Goal: Transaction & Acquisition: Purchase product/service

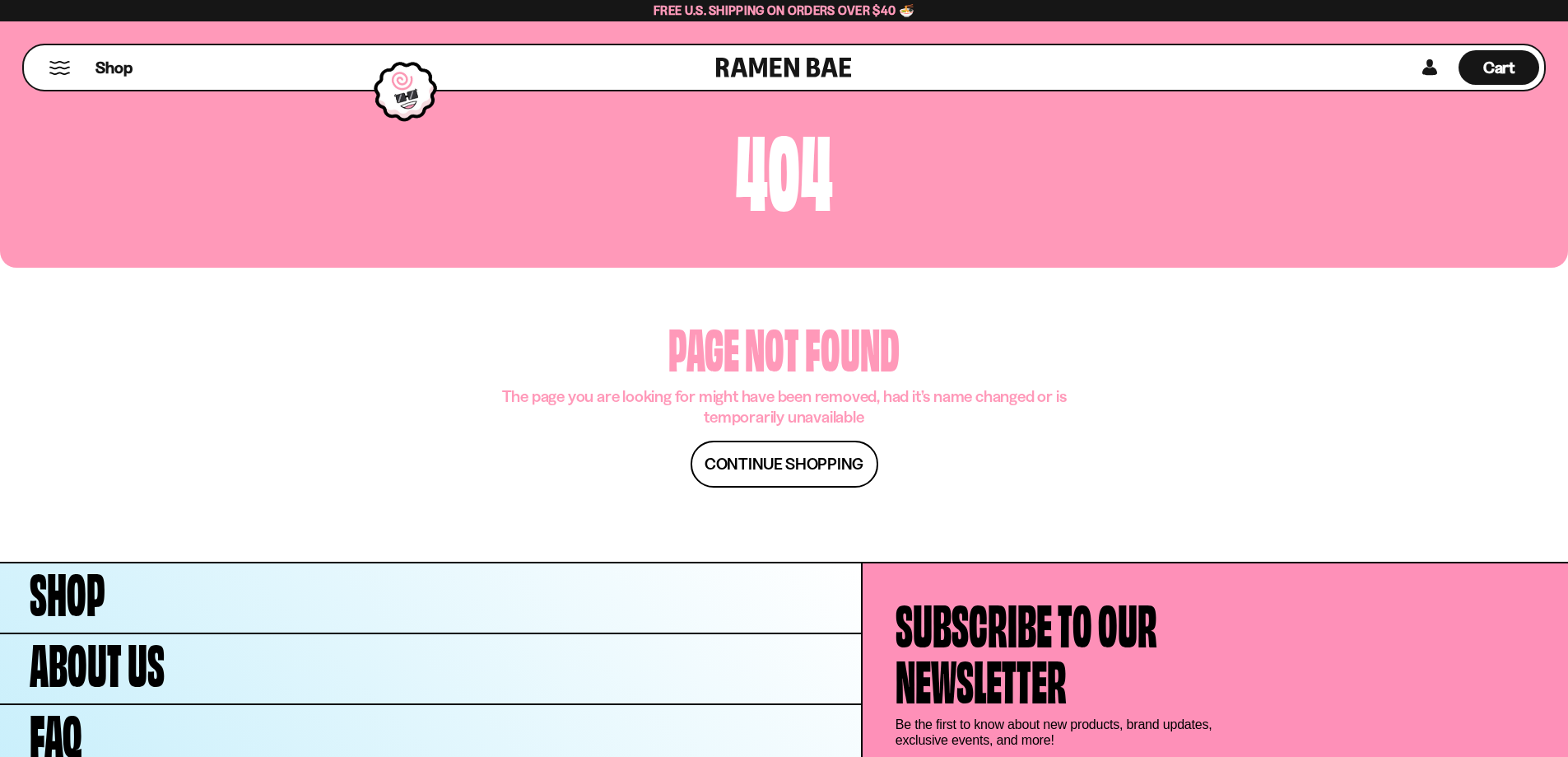
click at [58, 79] on div "Shop" at bounding box center [372, 68] width 688 height 44
click at [57, 75] on div "Shop" at bounding box center [372, 68] width 688 height 44
click at [61, 61] on button "Mobile Menu Trigger" at bounding box center [59, 68] width 22 height 14
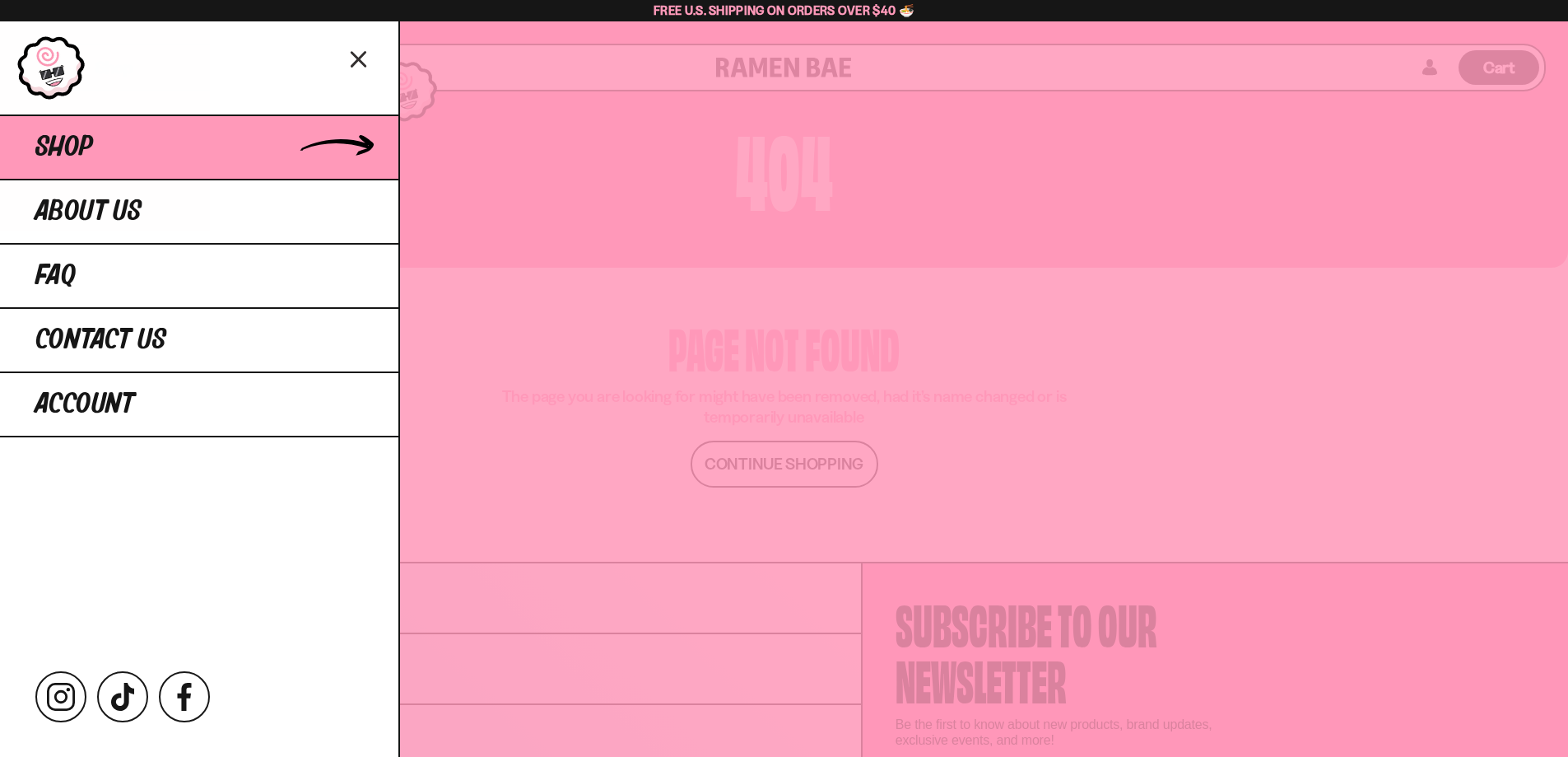
click at [178, 156] on link "Shop" at bounding box center [199, 147] width 399 height 64
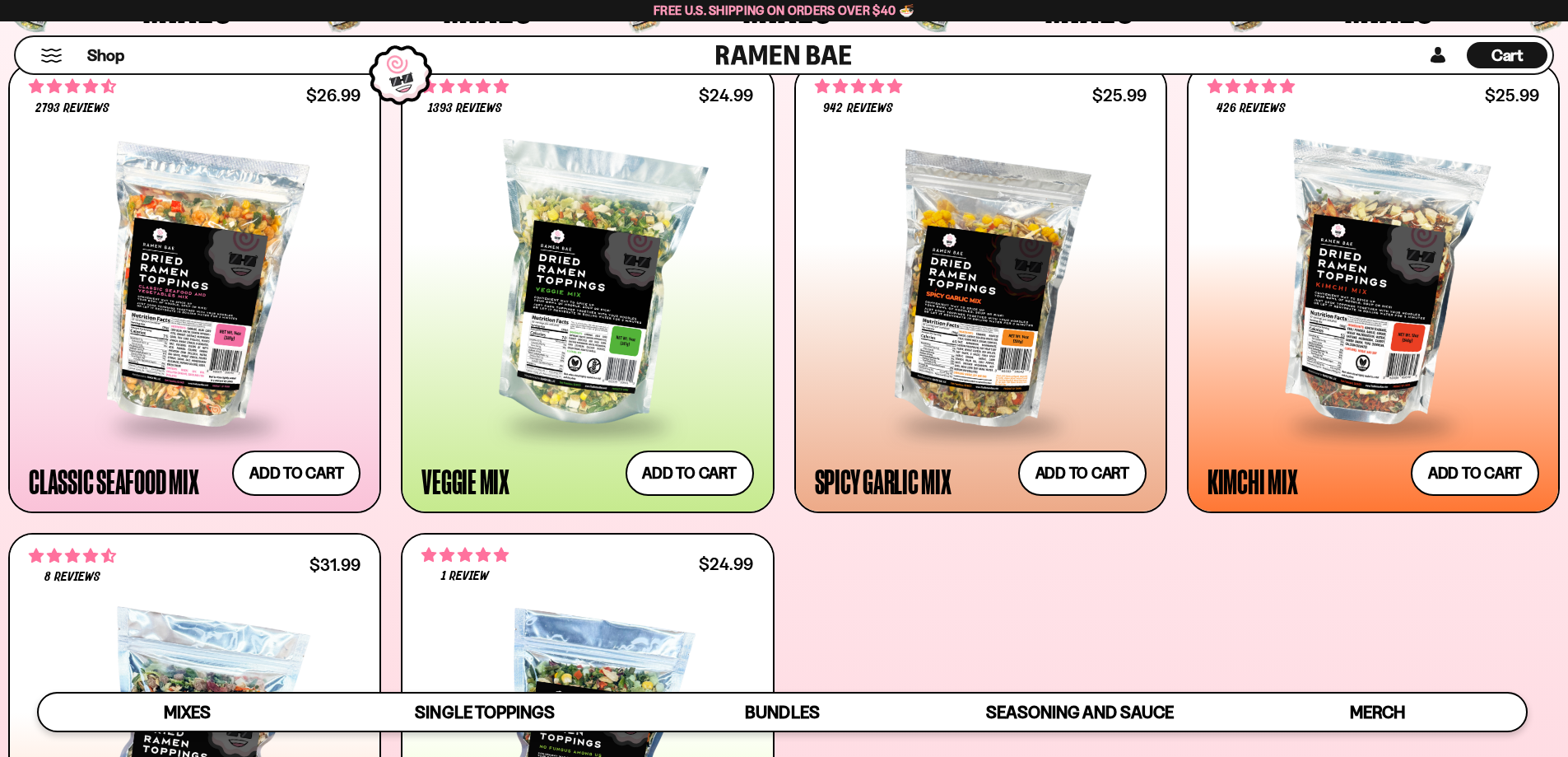
scroll to position [659, 0]
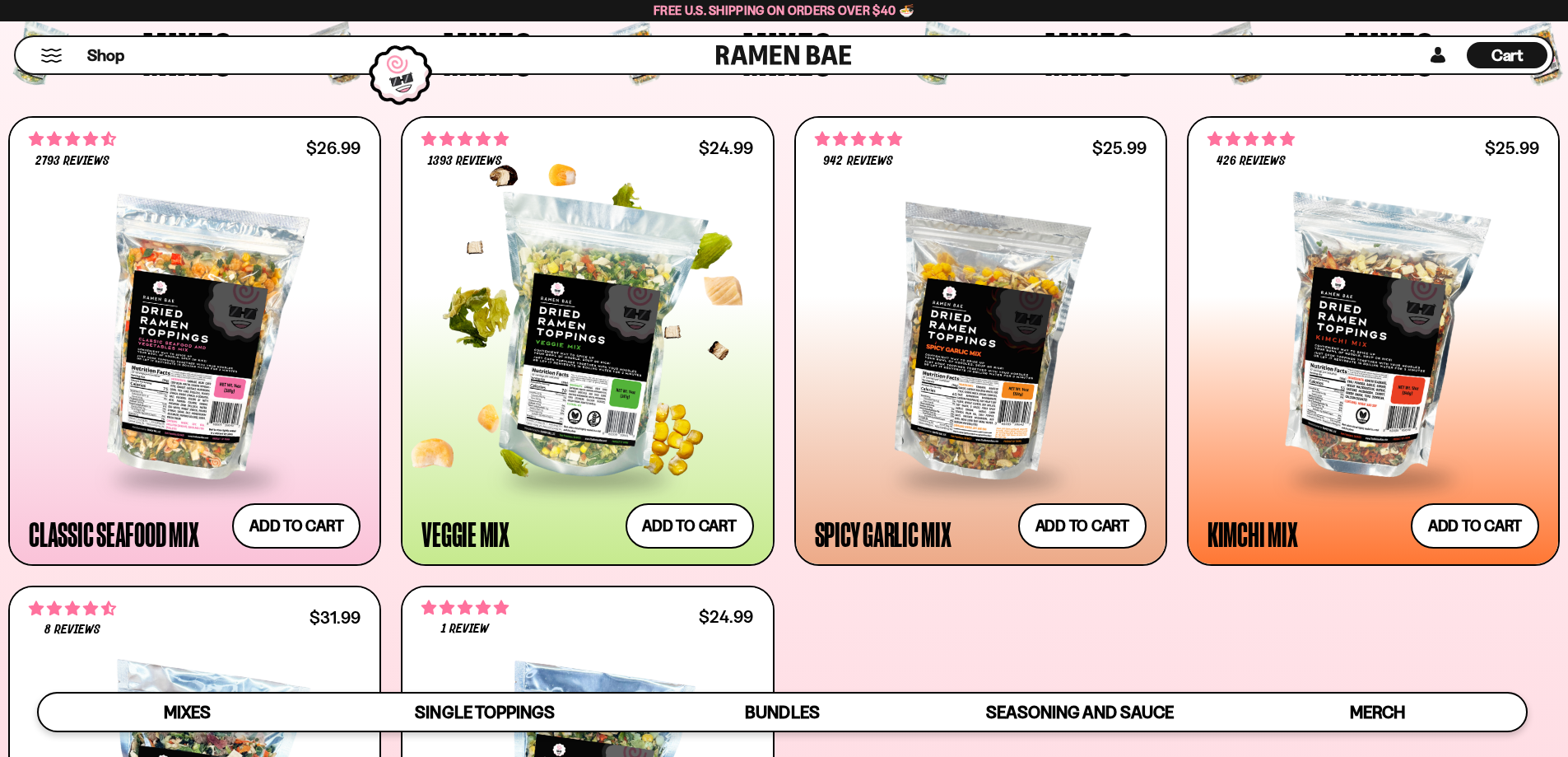
click at [626, 399] on div at bounding box center [587, 339] width 332 height 275
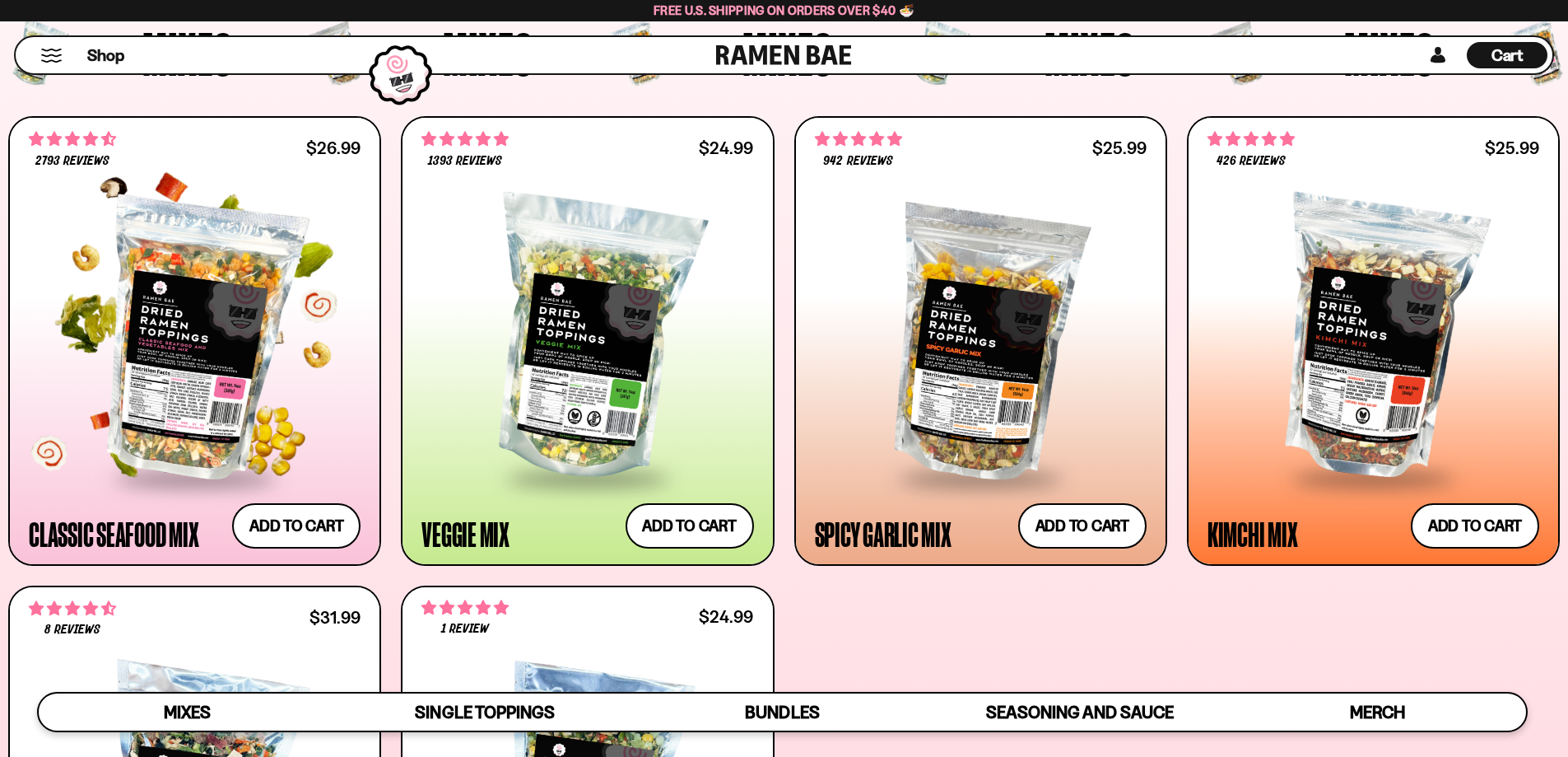
click at [228, 158] on div "2793 reviews $26.99" at bounding box center [194, 148] width 332 height 30
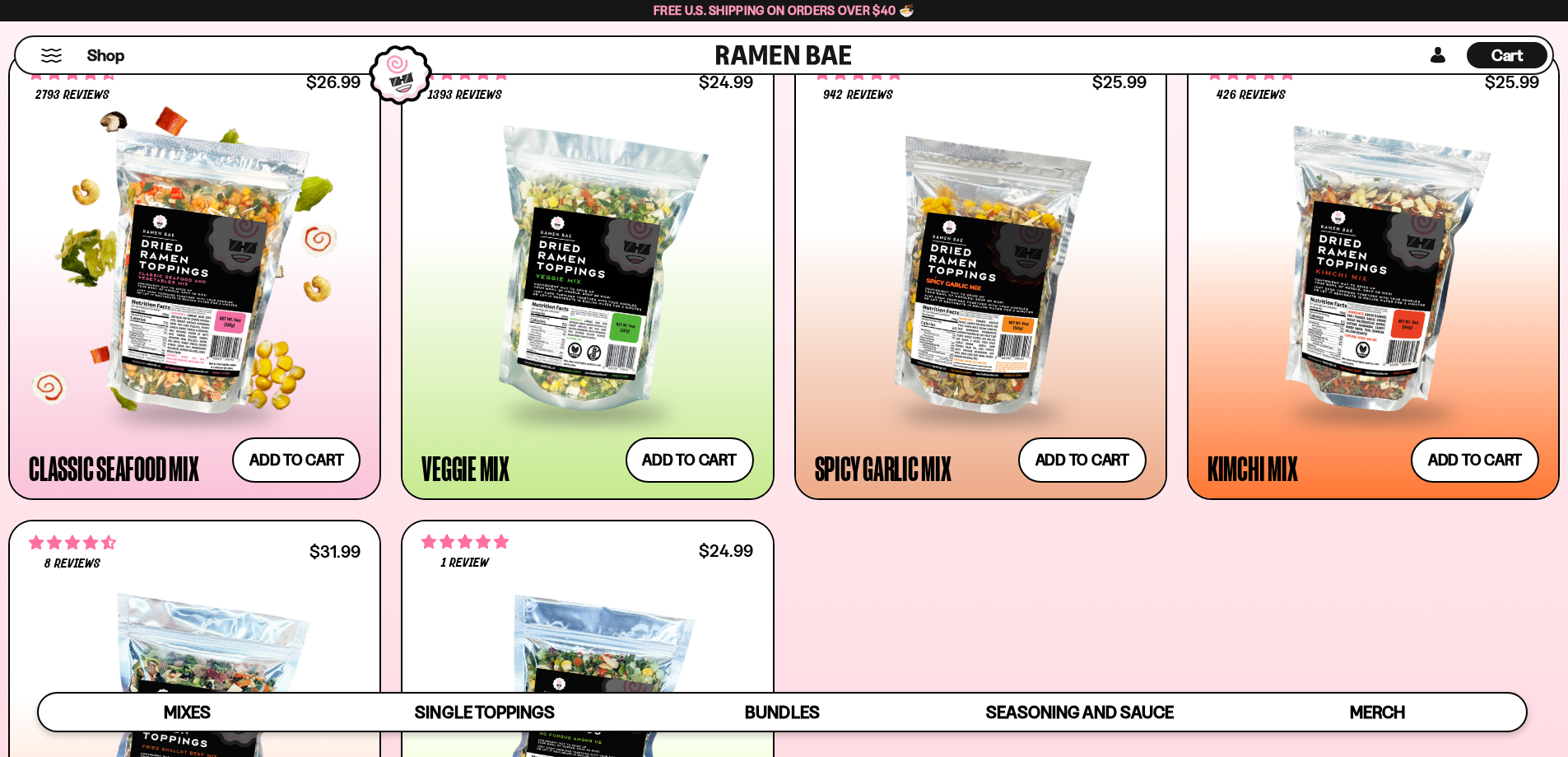
scroll to position [988, 0]
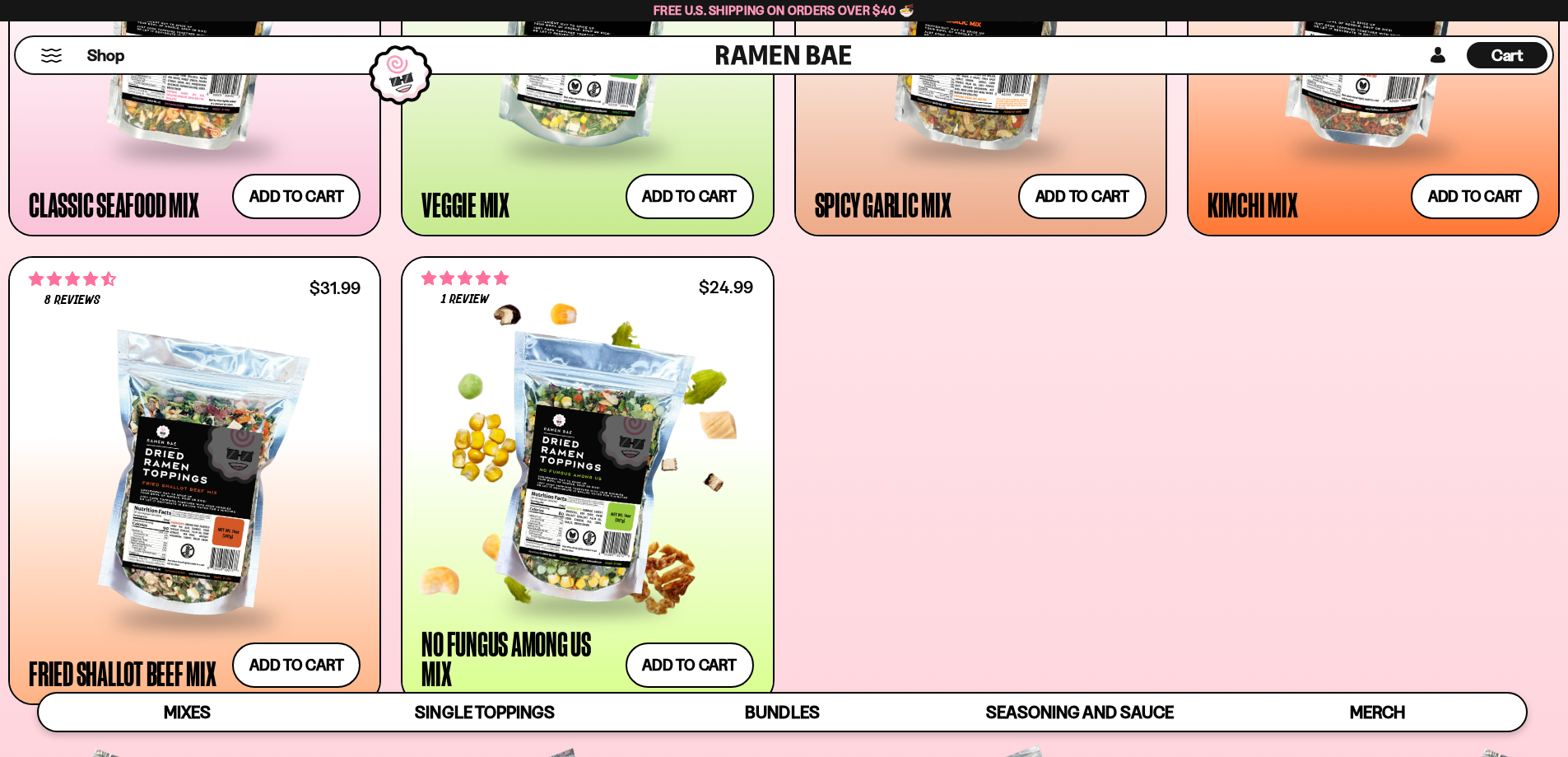
click at [665, 325] on div at bounding box center [587, 465] width 332 height 302
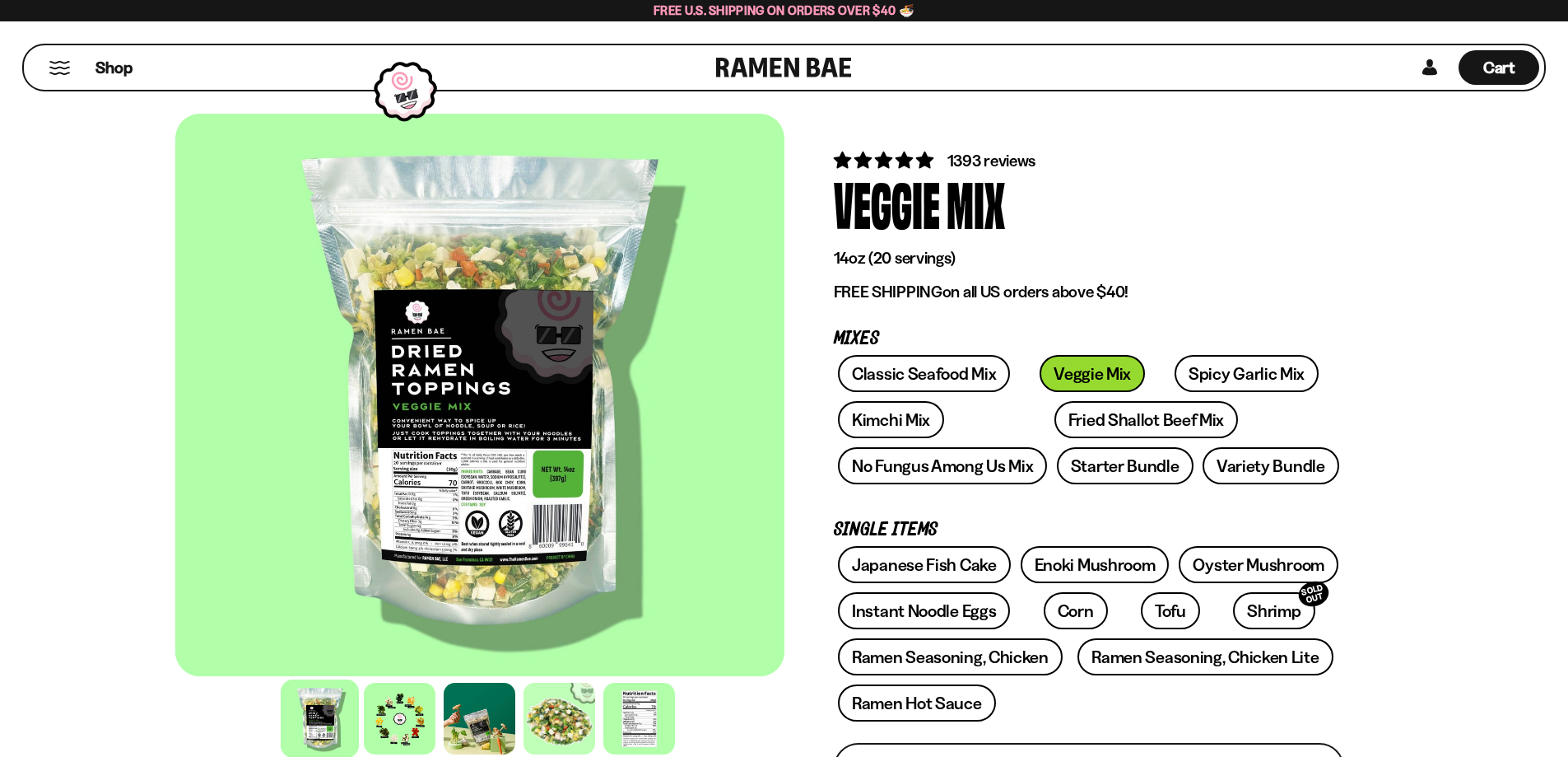
click at [501, 479] on div at bounding box center [480, 395] width 609 height 563
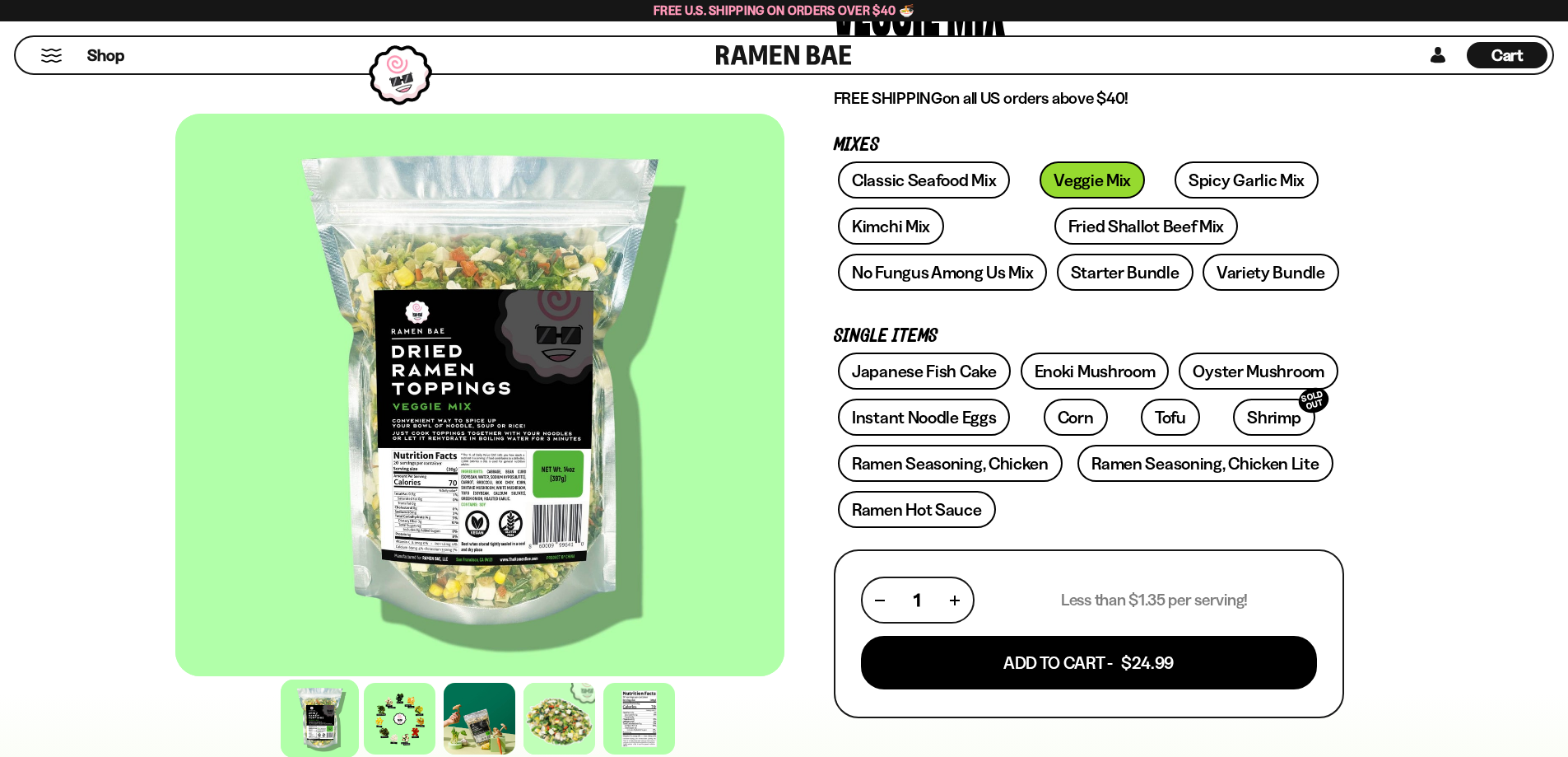
scroll to position [247, 0]
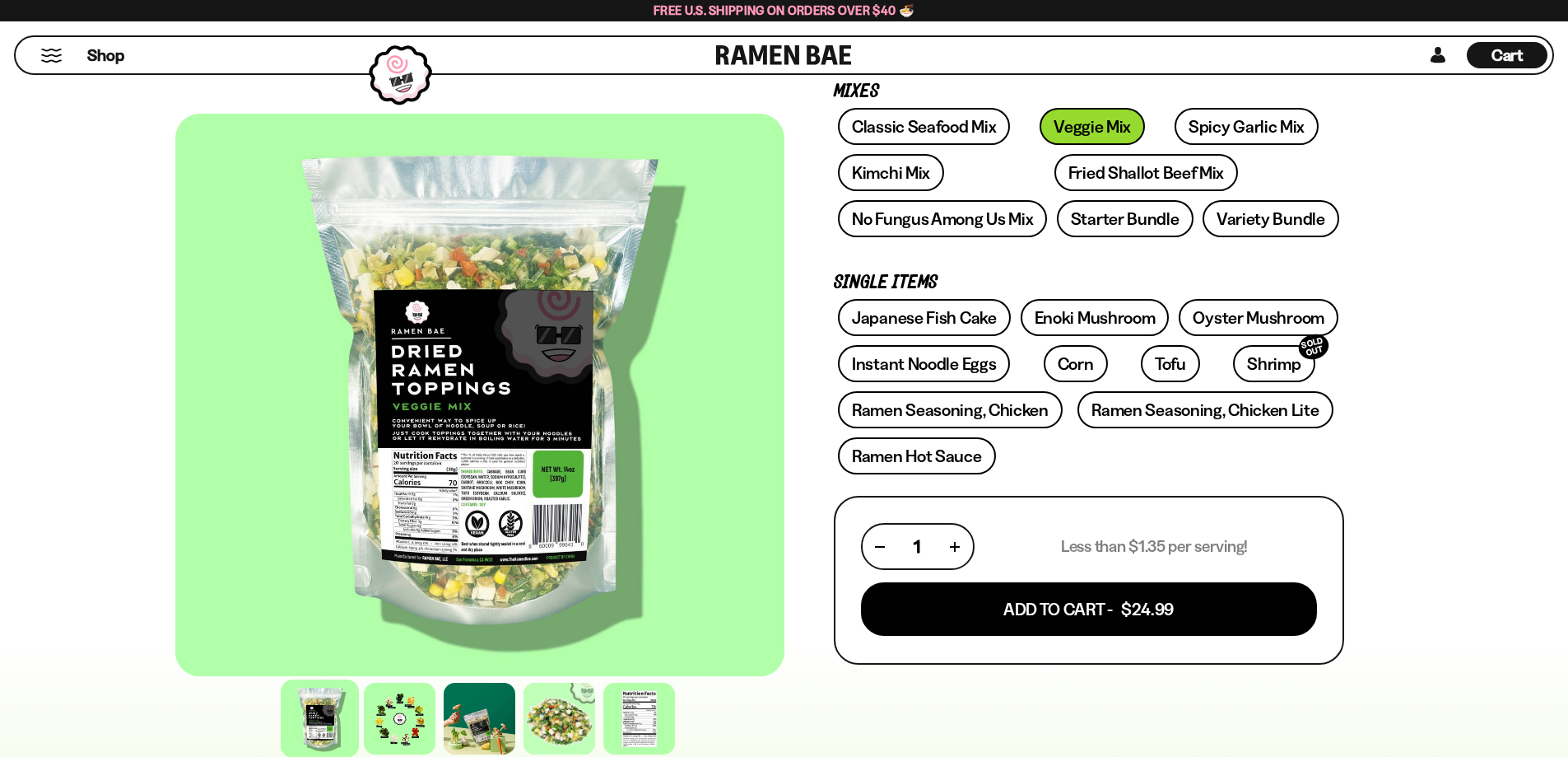
click at [689, 703] on div at bounding box center [480, 718] width 609 height 80
click at [674, 705] on div at bounding box center [639, 718] width 78 height 78
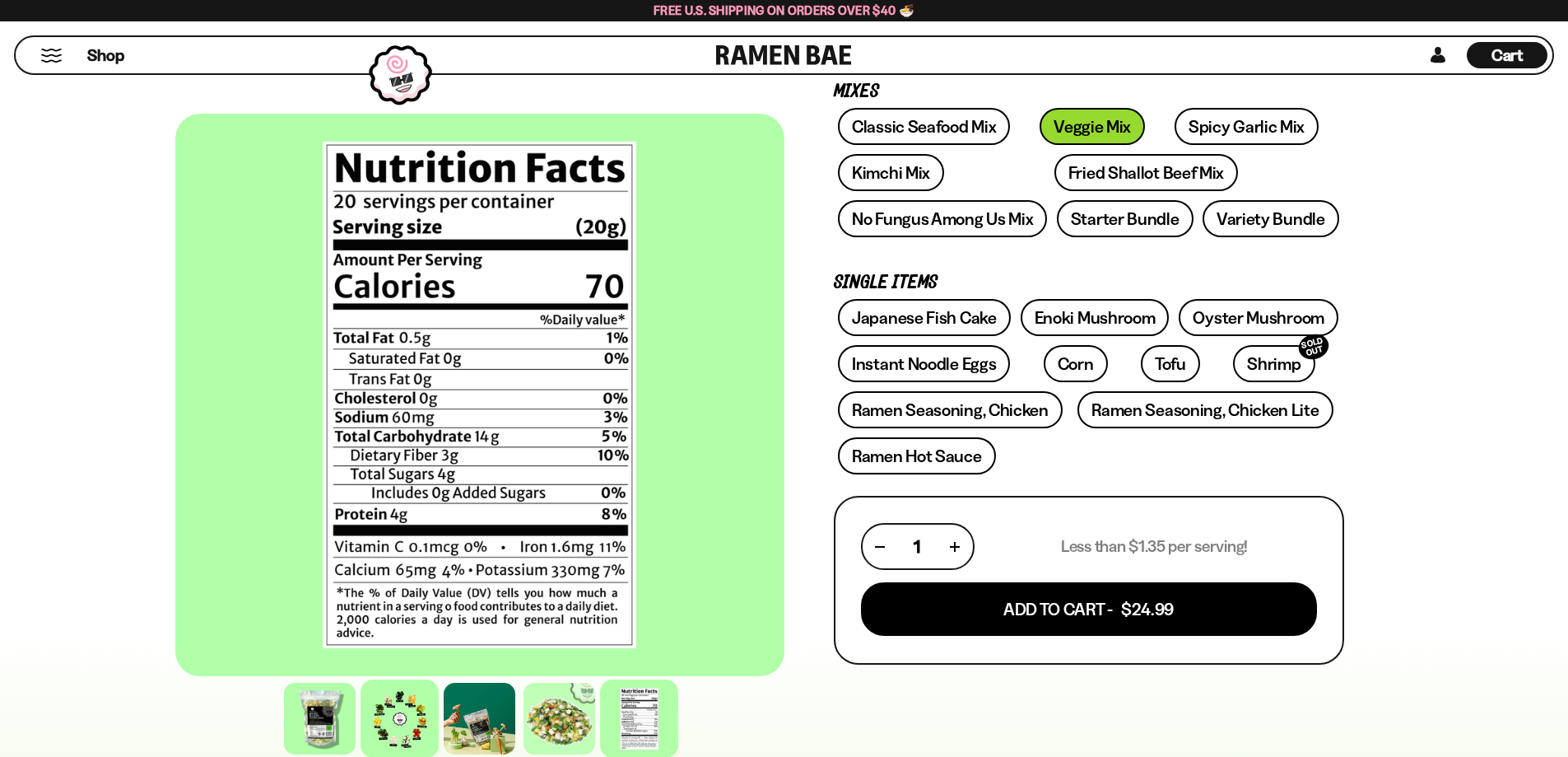
click at [405, 708] on div at bounding box center [399, 718] width 78 height 78
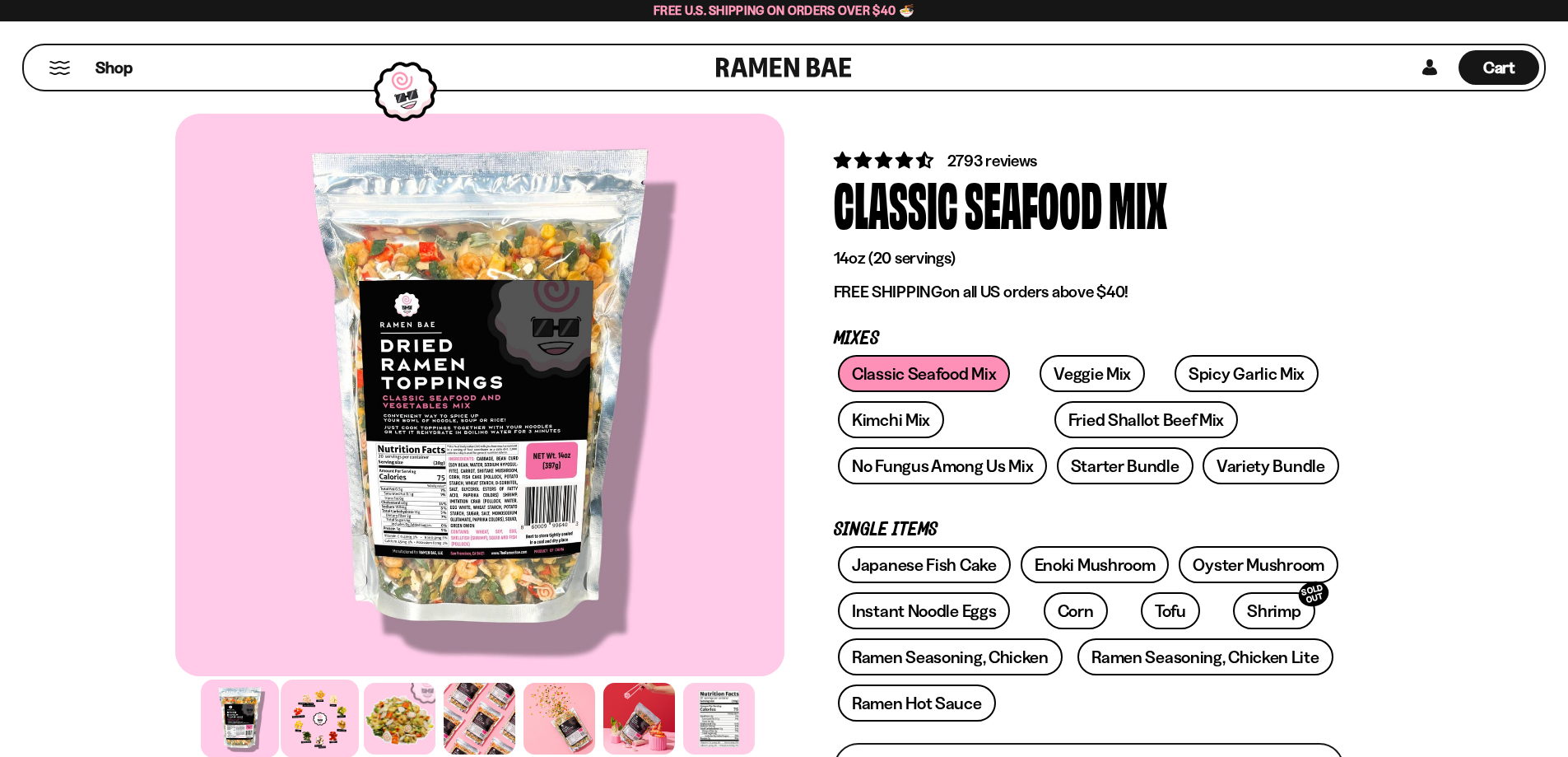
click at [326, 712] on div at bounding box center [320, 718] width 78 height 78
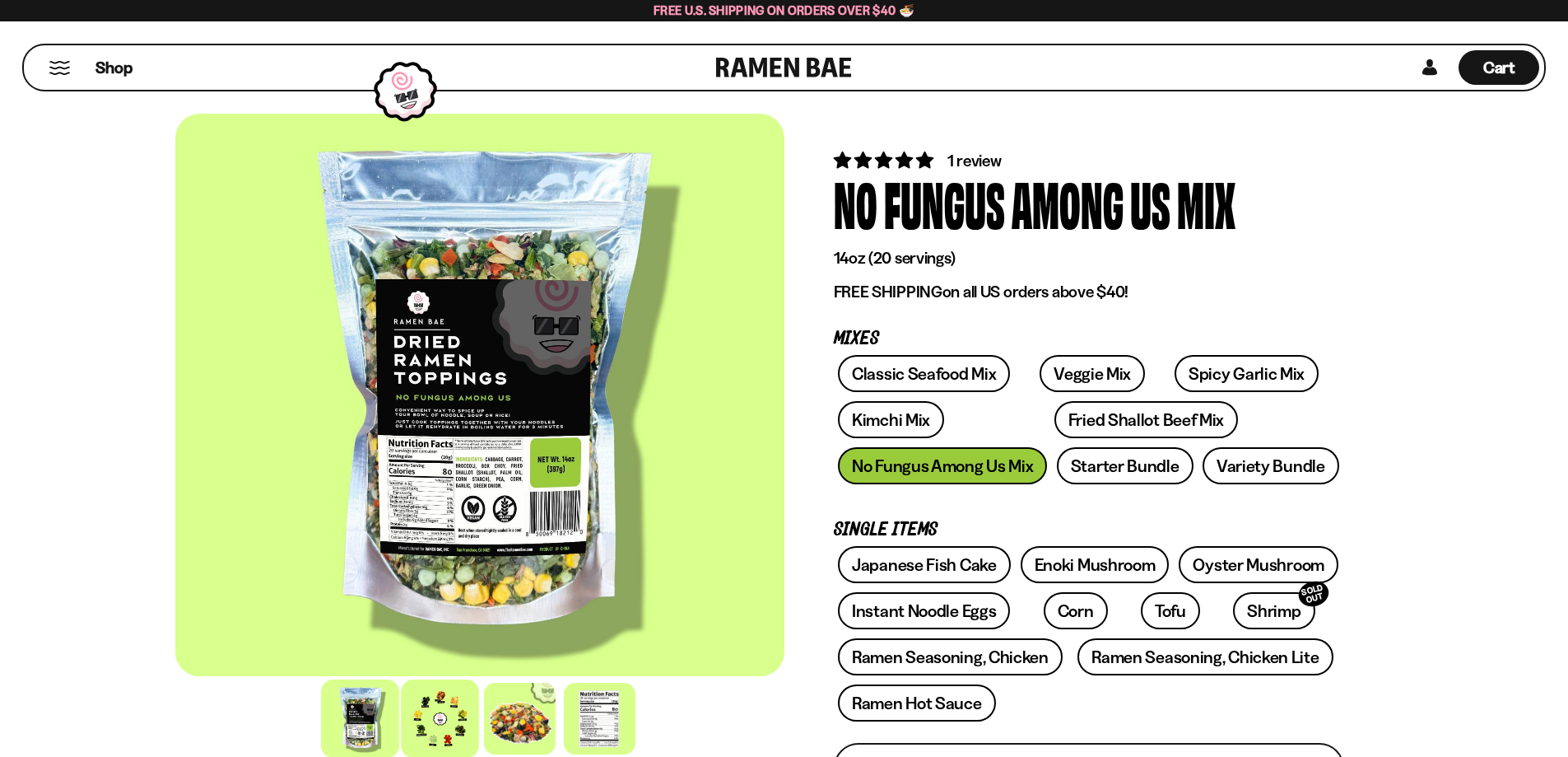
click at [457, 697] on div at bounding box center [440, 718] width 78 height 78
